Goal: Task Accomplishment & Management: Complete application form

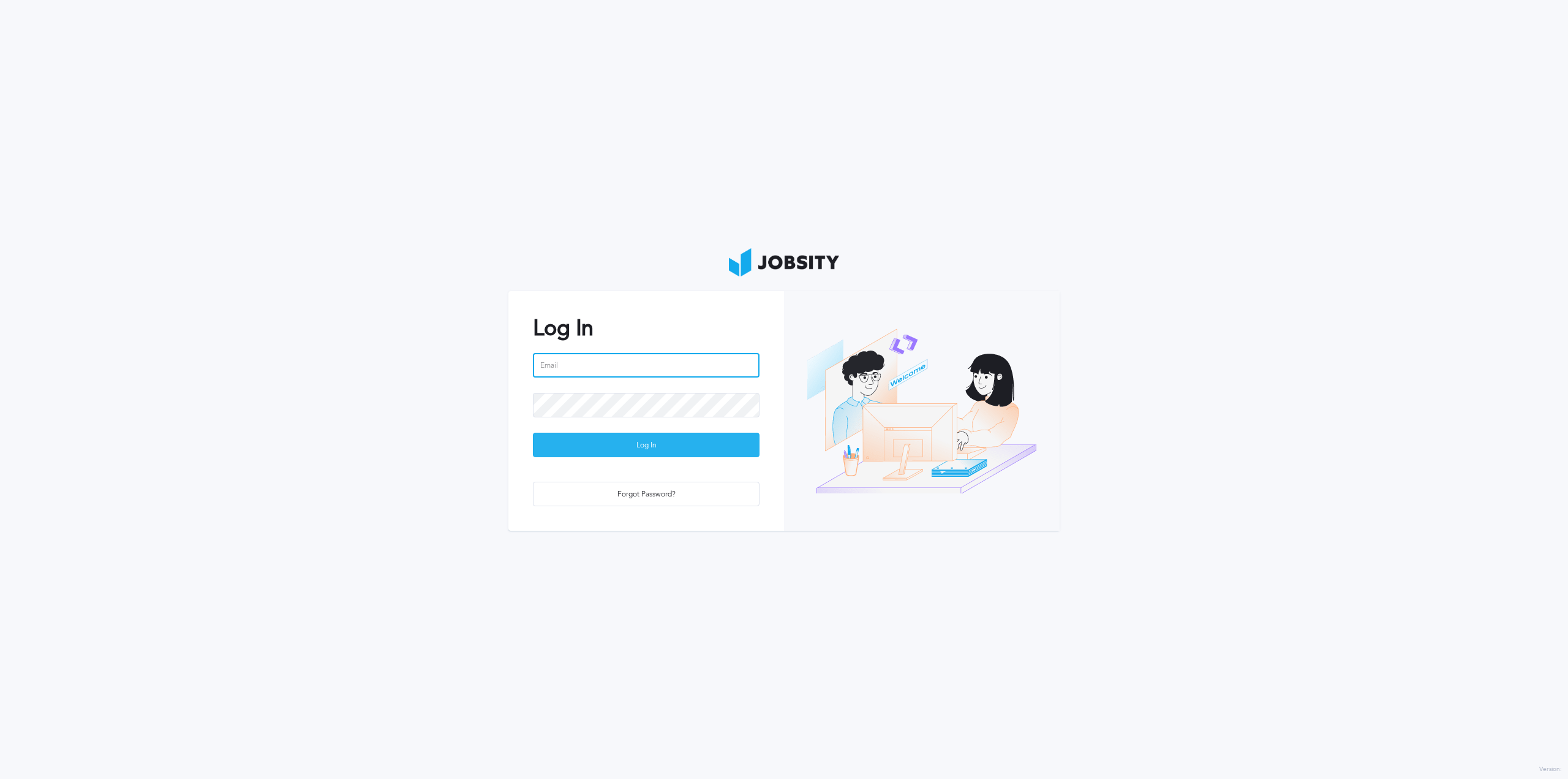
type input "[PERSON_NAME][EMAIL_ADDRESS][PERSON_NAME][DOMAIN_NAME]"
click at [677, 449] on div "Log In" at bounding box center [646, 445] width 226 height 24
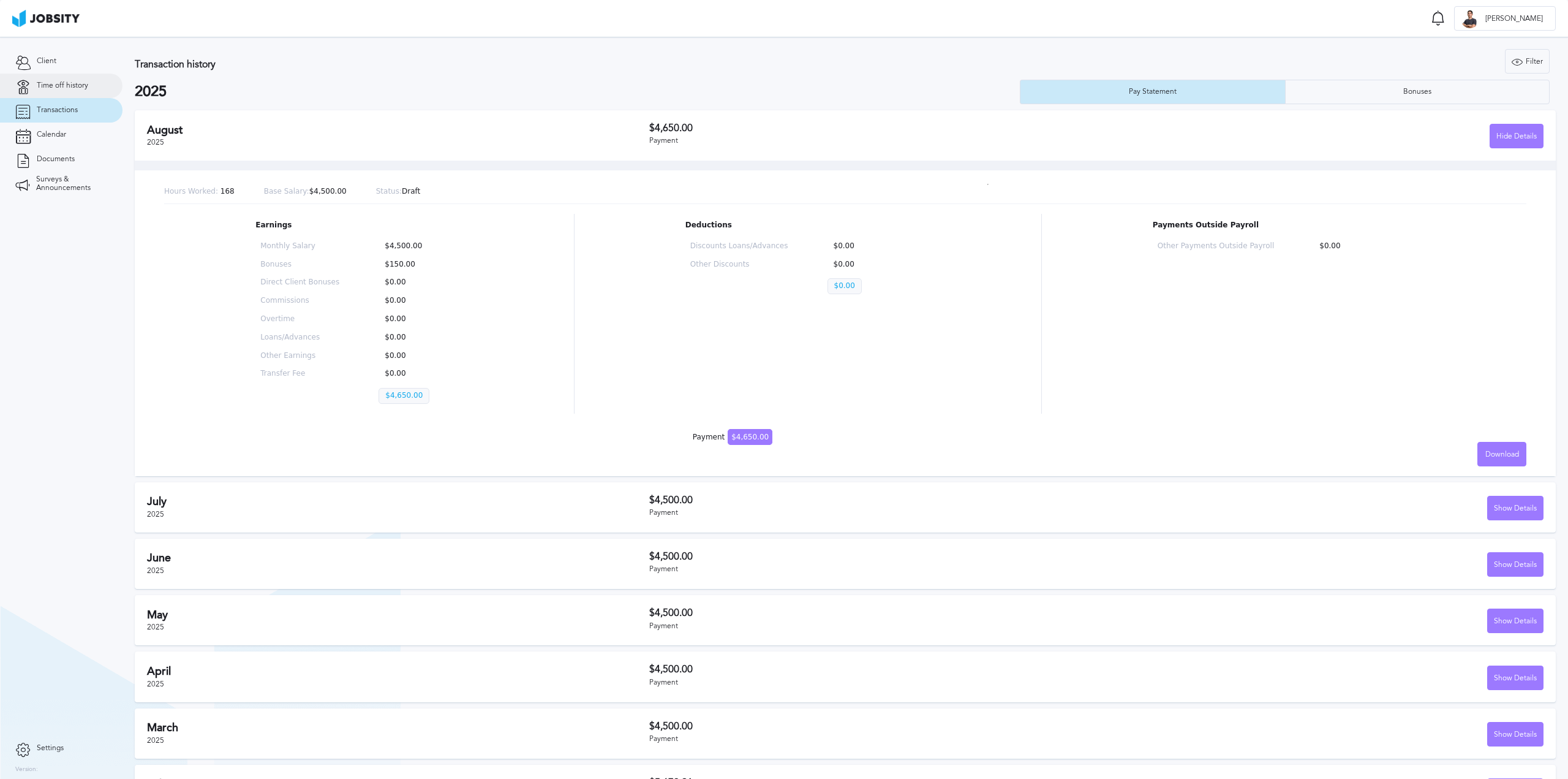
click at [77, 84] on span "Time off history" at bounding box center [63, 86] width 51 height 9
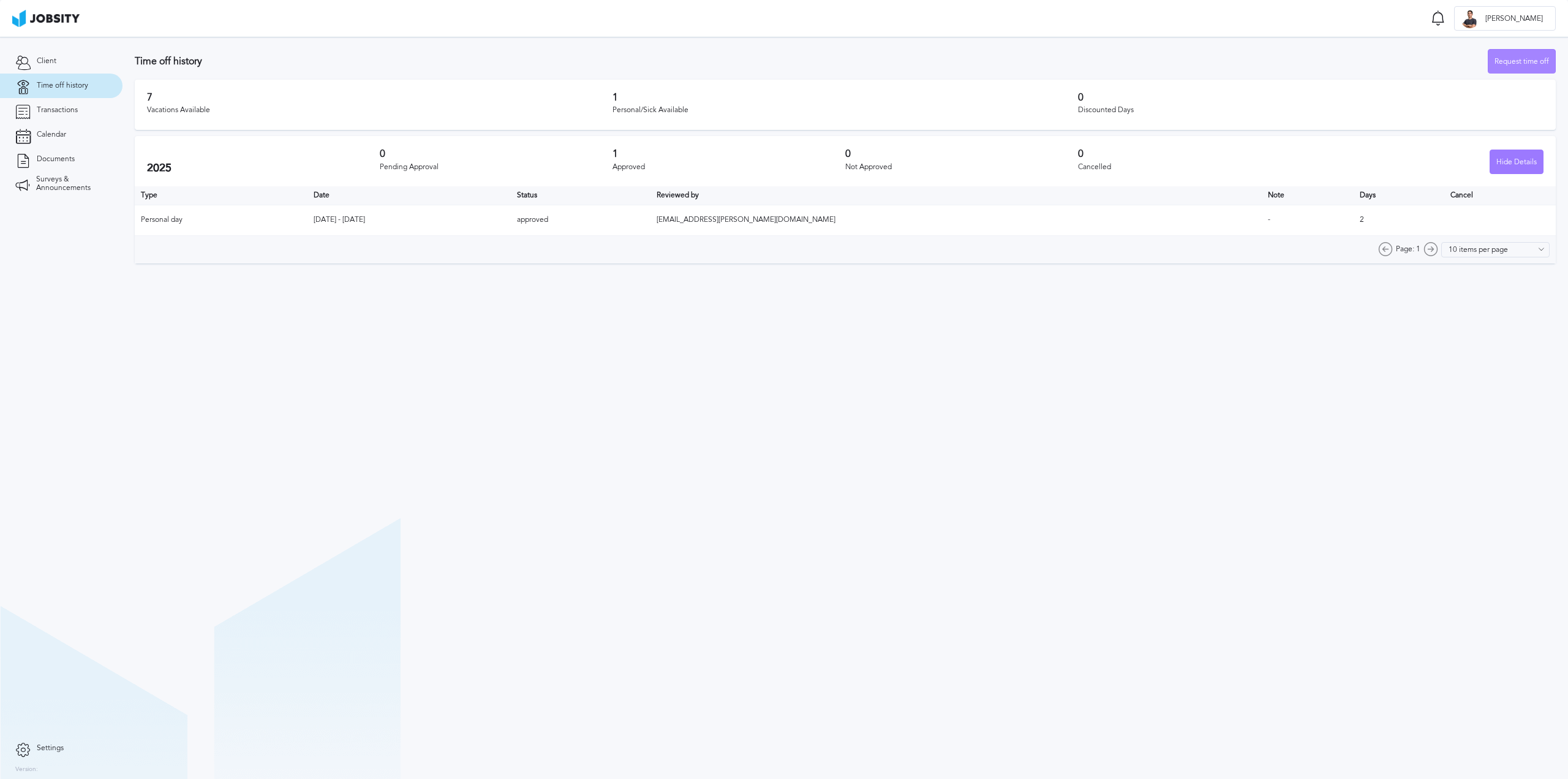
click at [1523, 68] on div "Request time off" at bounding box center [1522, 61] width 67 height 24
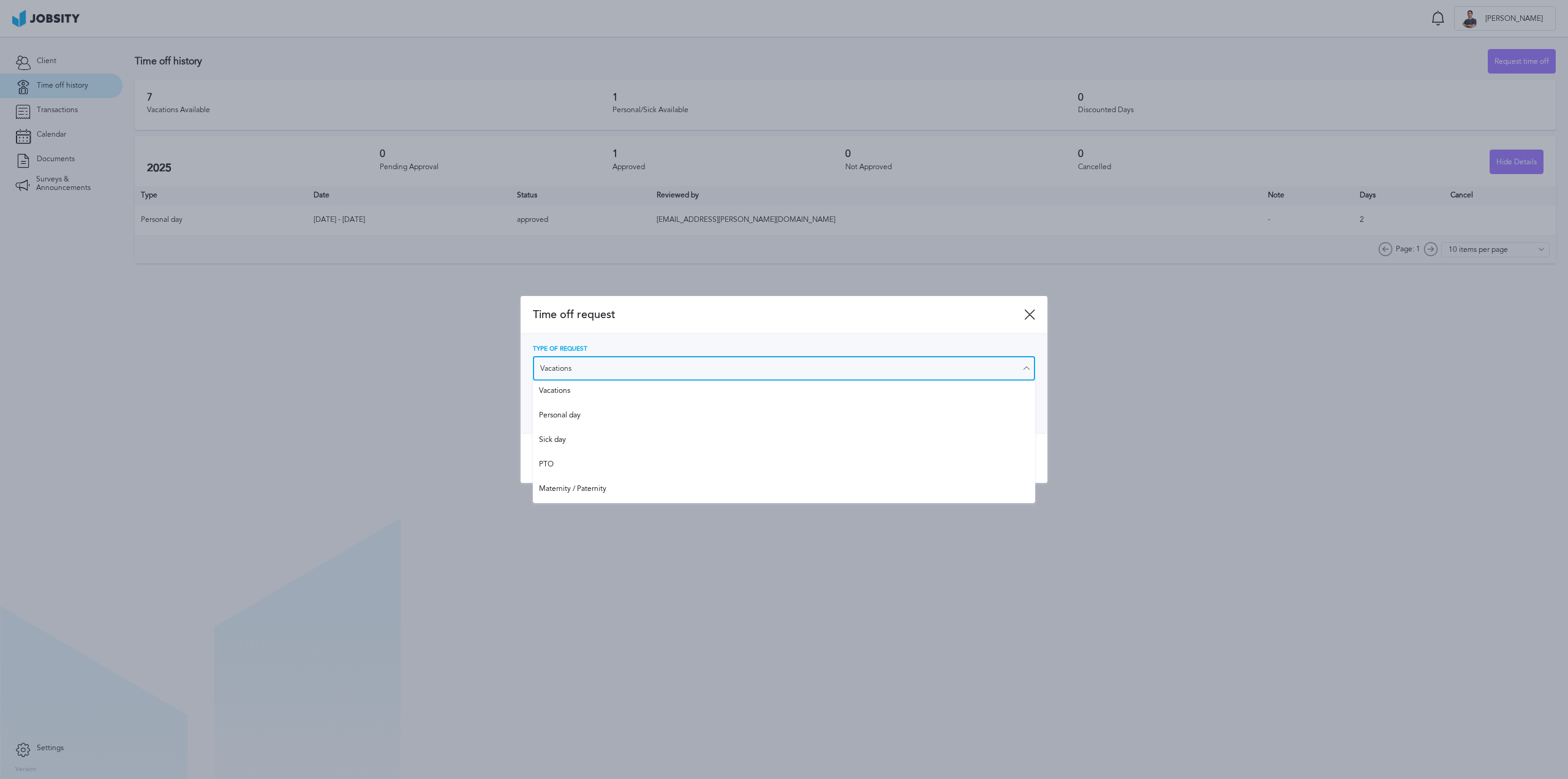
click at [742, 361] on input "Vacations" at bounding box center [784, 368] width 502 height 24
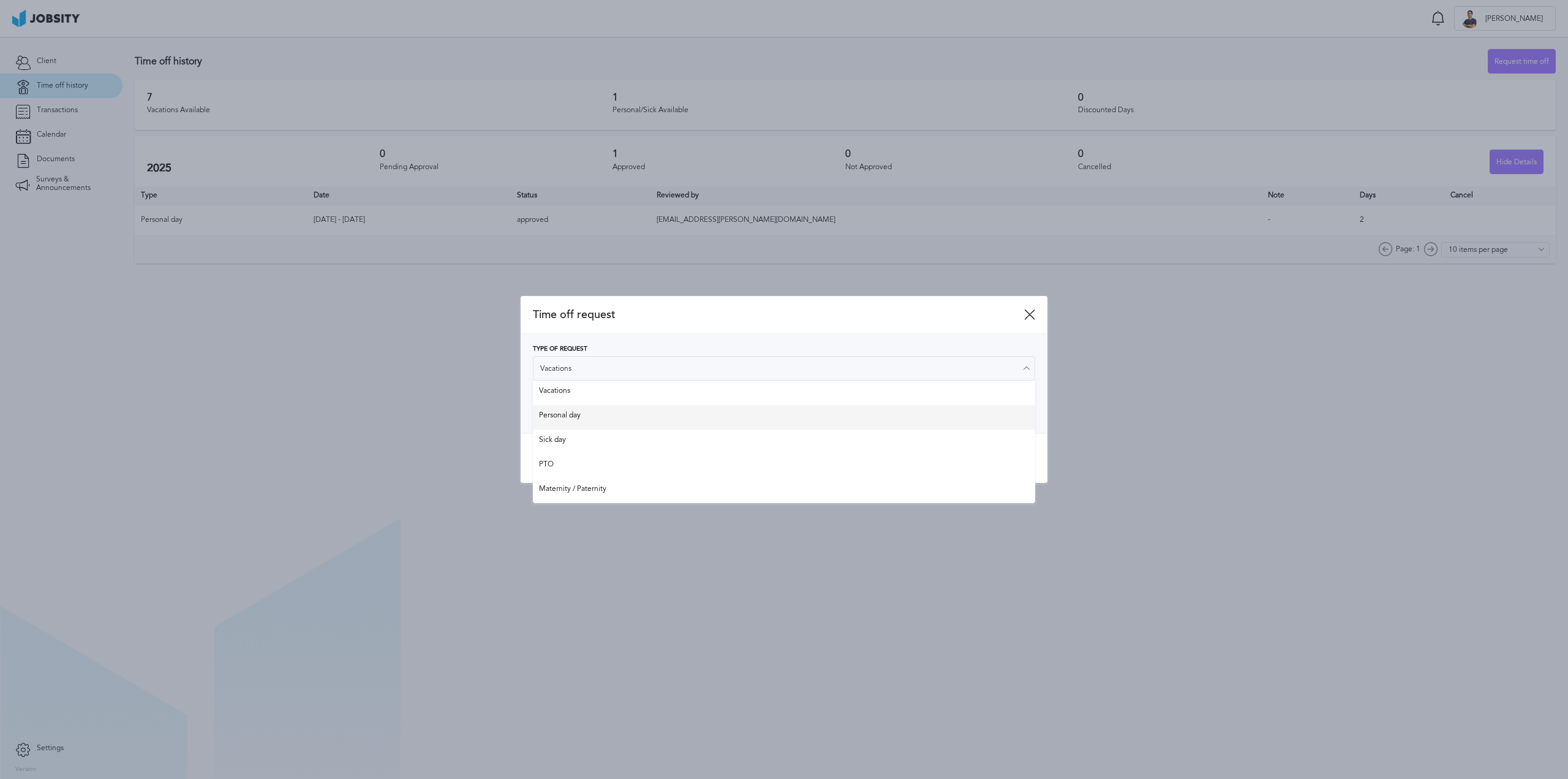
type input "Personal day"
click at [611, 425] on div "Type of Request Personal day Vacations Personal day Sick day PTO Maternity / Pa…" at bounding box center [784, 383] width 527 height 100
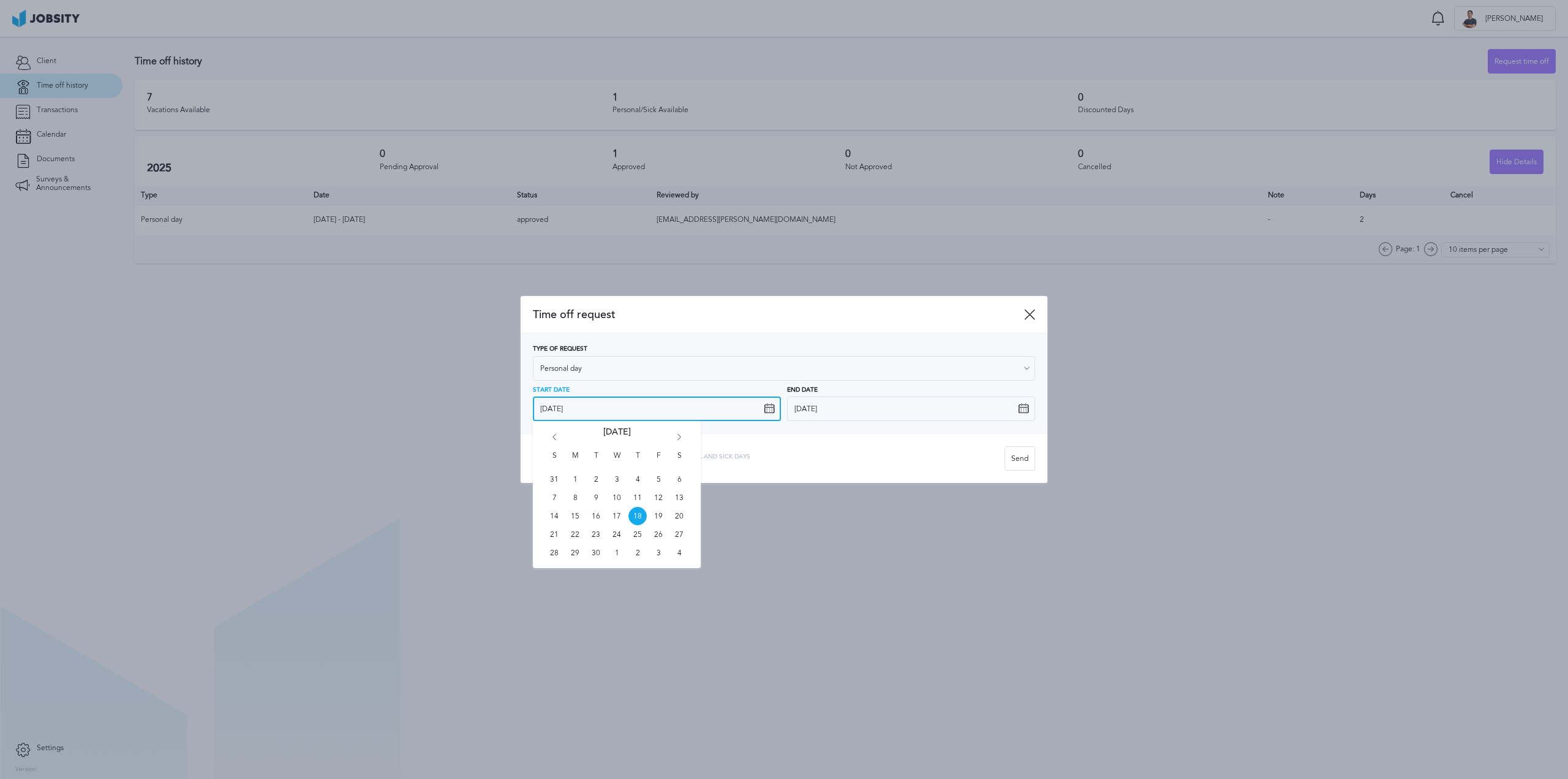
click at [775, 410] on input "[DATE]" at bounding box center [657, 409] width 248 height 24
click at [653, 515] on span "19" at bounding box center [658, 516] width 18 height 18
type input "[DATE]"
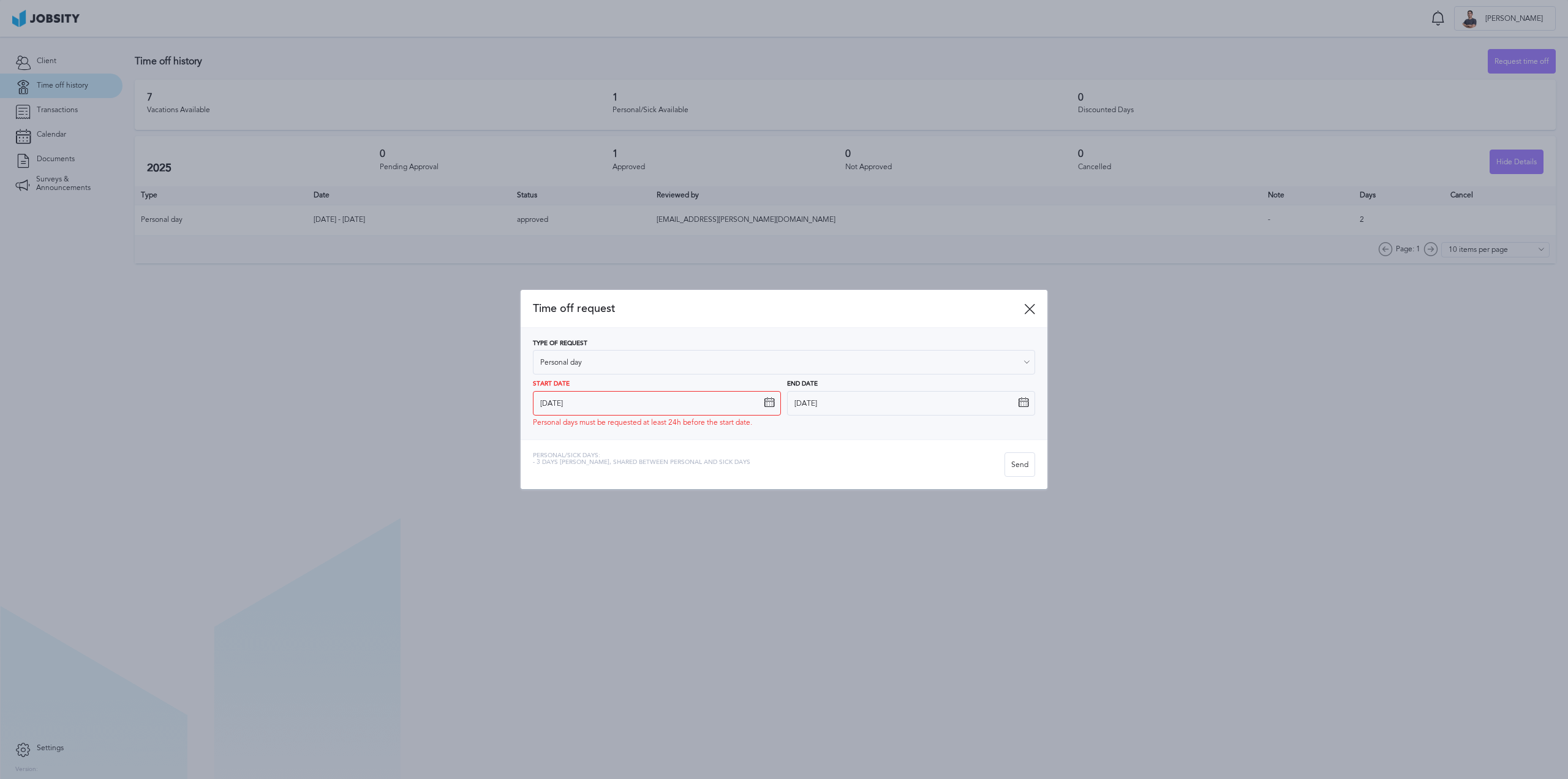
click at [1024, 397] on icon at bounding box center [1024, 403] width 11 height 11
click at [1018, 403] on icon at bounding box center [1024, 403] width 11 height 11
click at [955, 400] on input "[DATE]" at bounding box center [911, 403] width 248 height 24
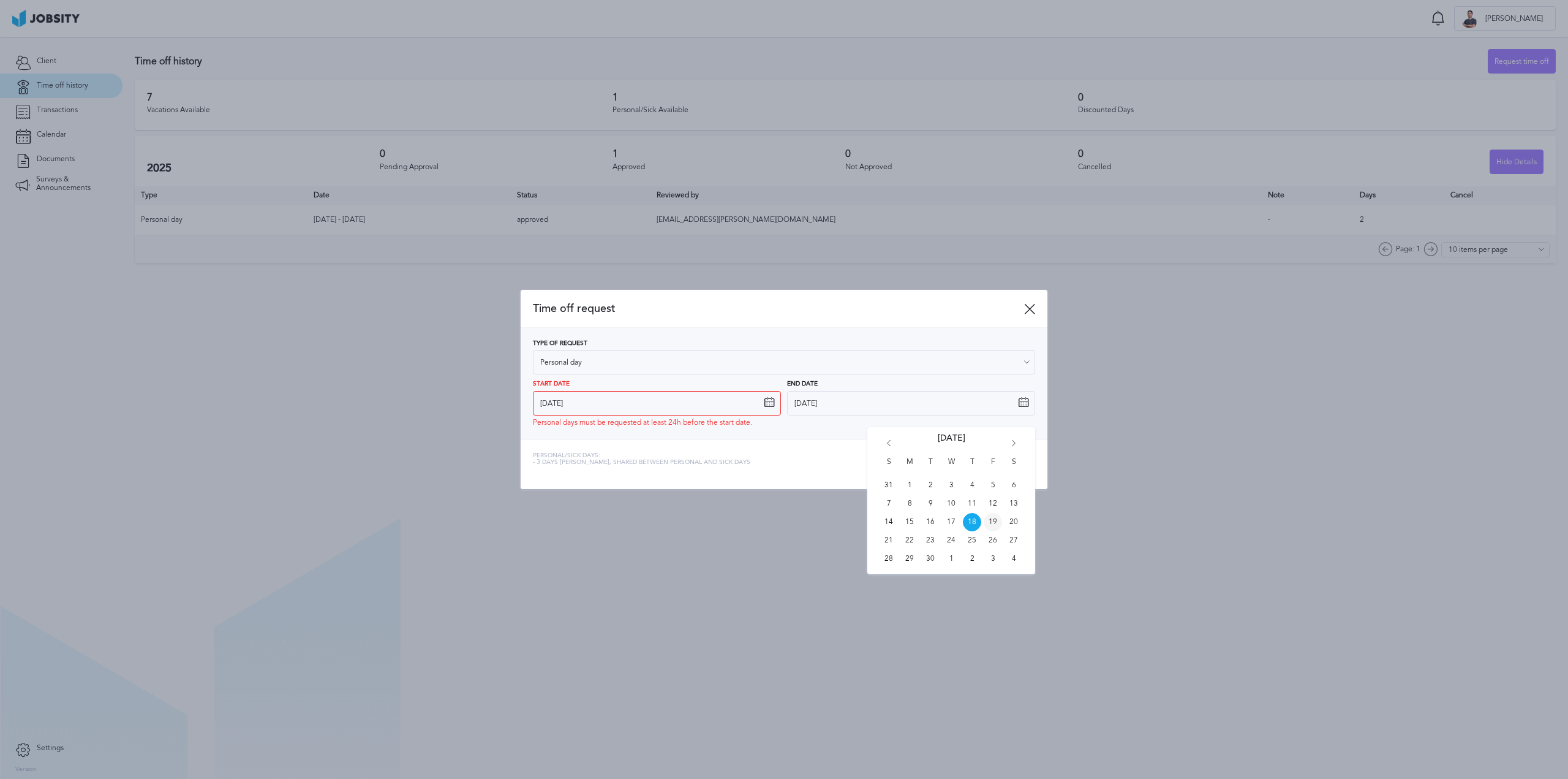
click at [995, 525] on span "19" at bounding box center [992, 521] width 18 height 18
type input "[DATE]"
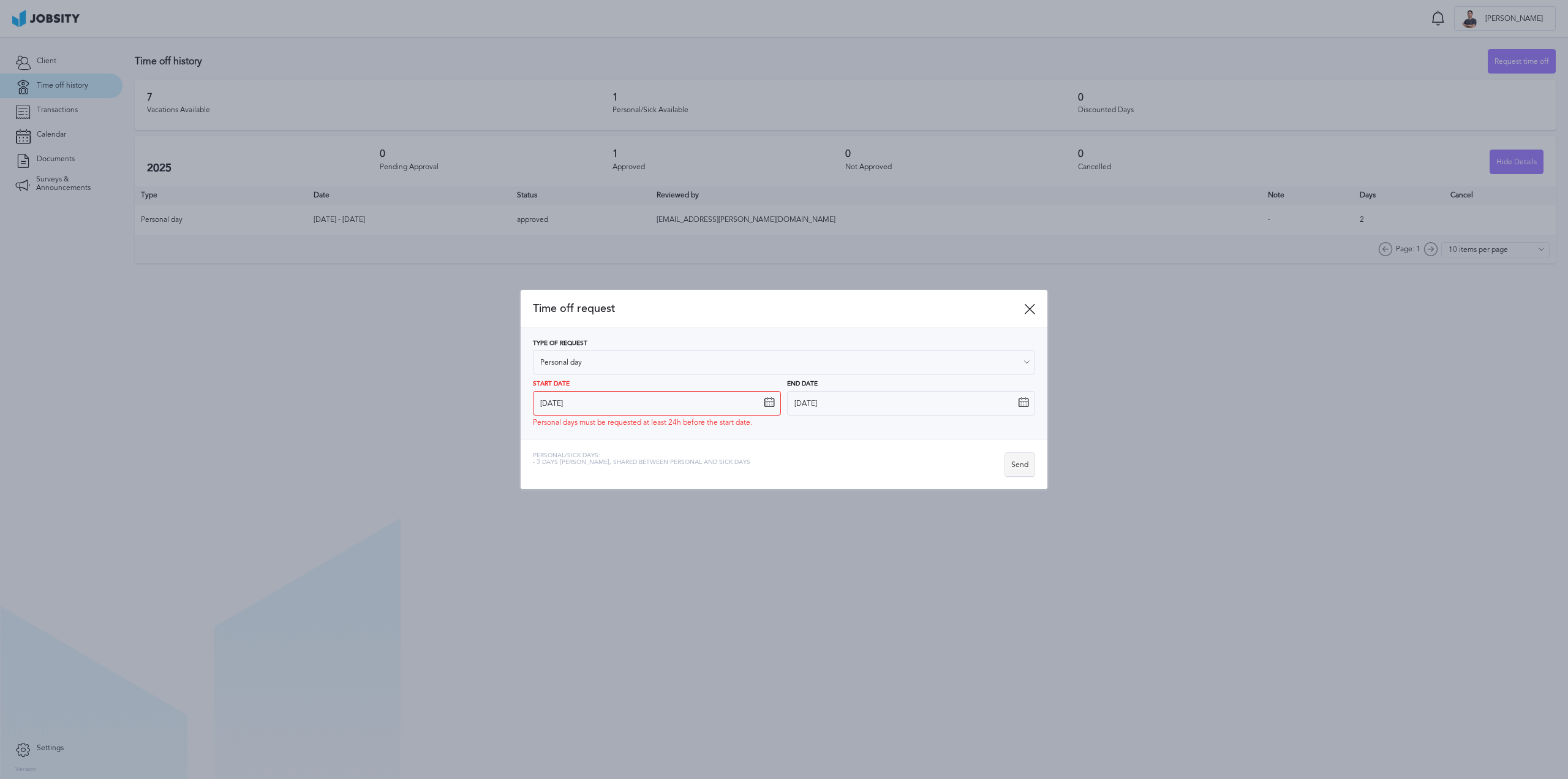
click at [1018, 464] on div "Send" at bounding box center [1020, 465] width 29 height 24
